Goal: Transaction & Acquisition: Purchase product/service

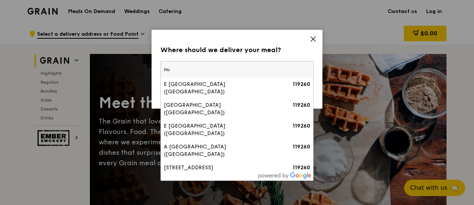
type input "n"
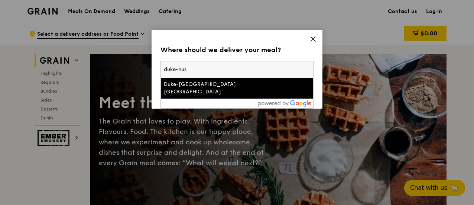
type input "duke-nus"
click at [236, 86] on div "Duke-[GEOGRAPHIC_DATA] [GEOGRAPHIC_DATA]" at bounding box center [219, 88] width 110 height 15
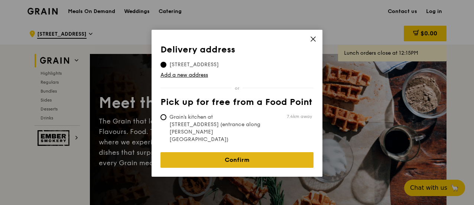
click at [243, 152] on link "Confirm" at bounding box center [237, 160] width 153 height 16
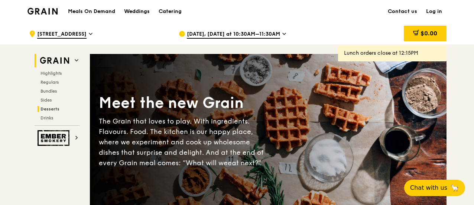
click at [54, 107] on span "Desserts" at bounding box center [50, 108] width 19 height 5
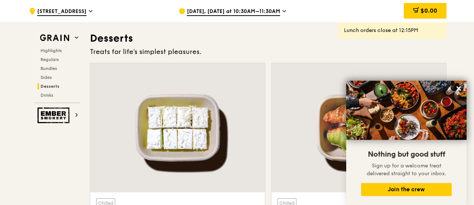
scroll to position [2338, 0]
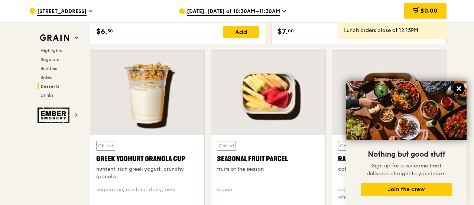
click at [459, 88] on icon at bounding box center [459, 88] width 4 height 4
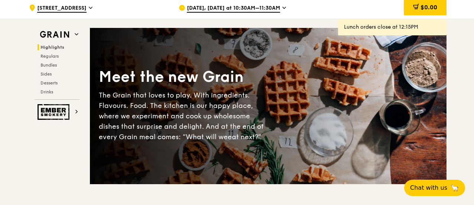
scroll to position [0, 0]
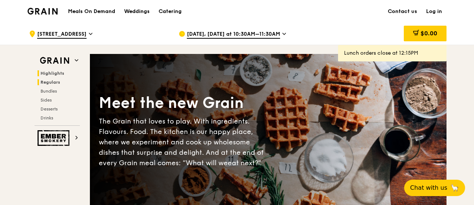
click at [60, 81] on h2 "Regulars" at bounding box center [59, 82] width 42 height 6
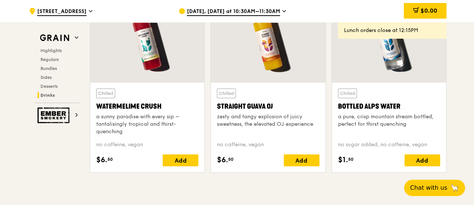
scroll to position [3016, 0]
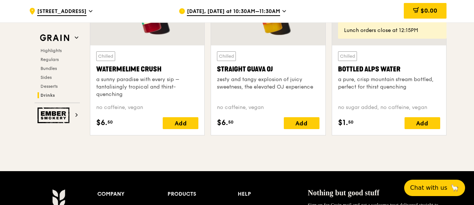
click at [51, 53] on h2 "Highlights" at bounding box center [59, 51] width 42 height 6
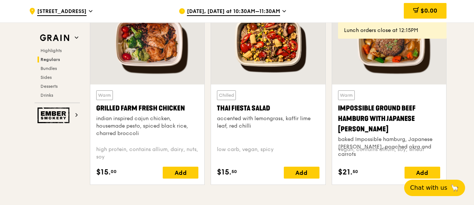
scroll to position [1027, 0]
